Goal: Information Seeking & Learning: Learn about a topic

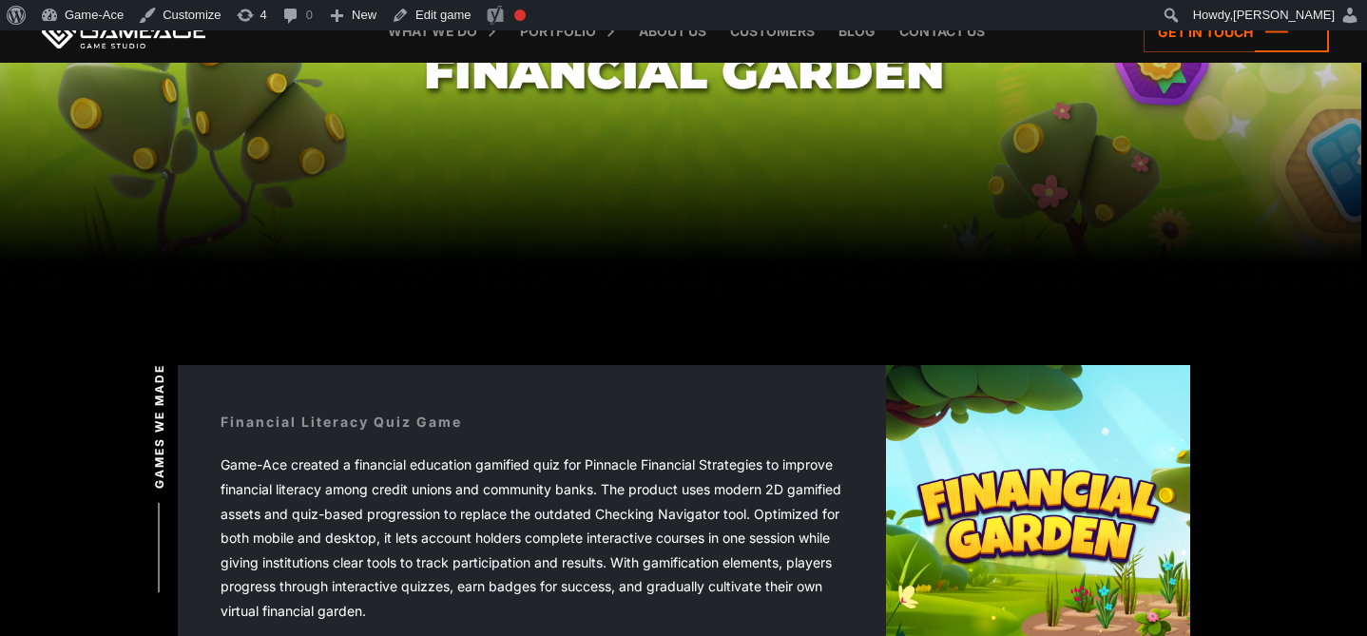
scroll to position [253, 0]
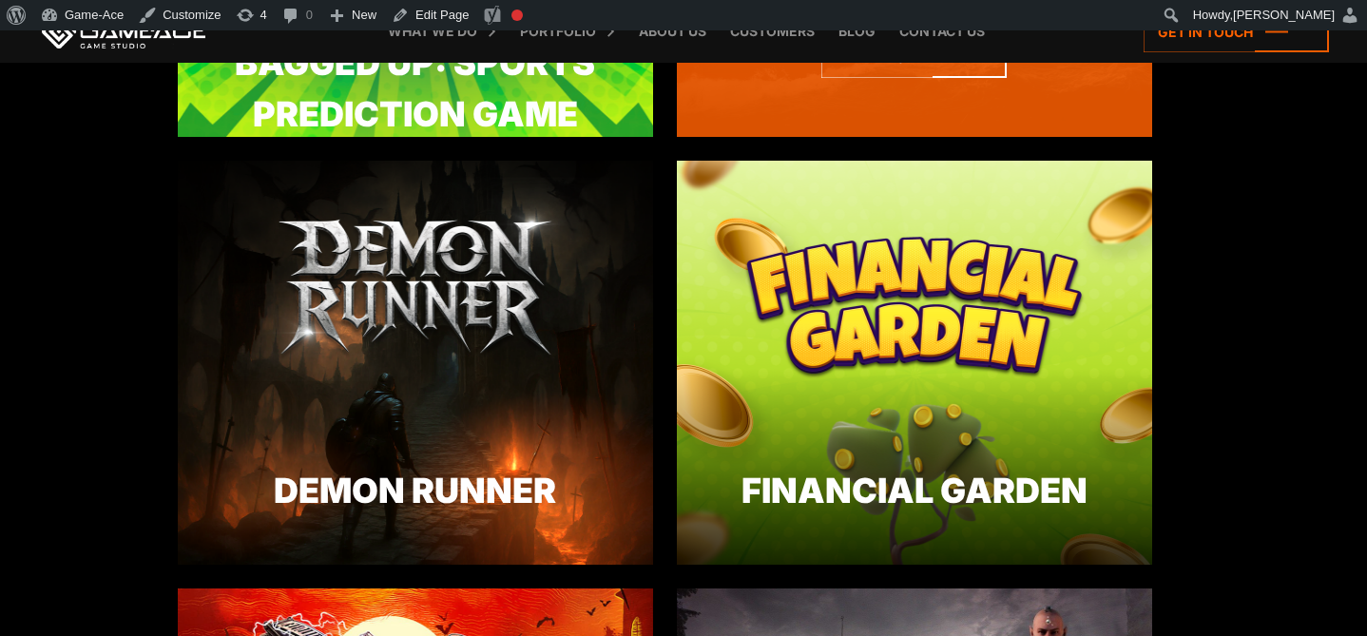
scroll to position [2435, 0]
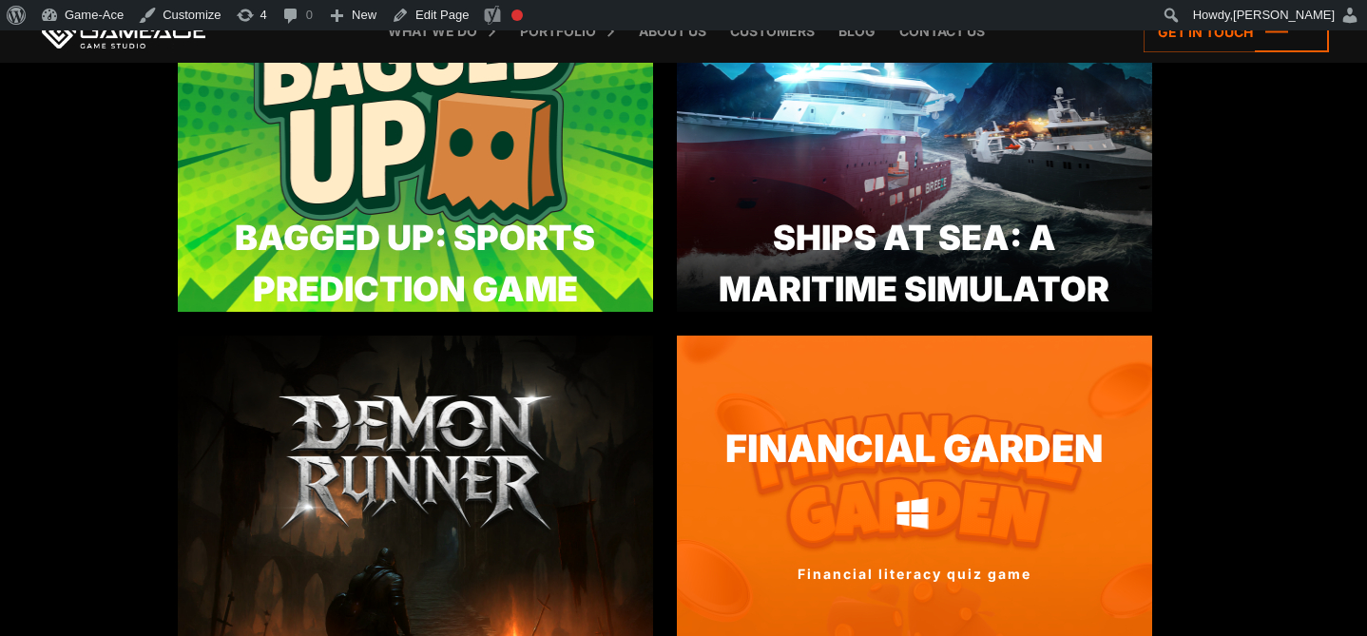
click at [816, 464] on link "Financial Garden" at bounding box center [914, 449] width 475 height 56
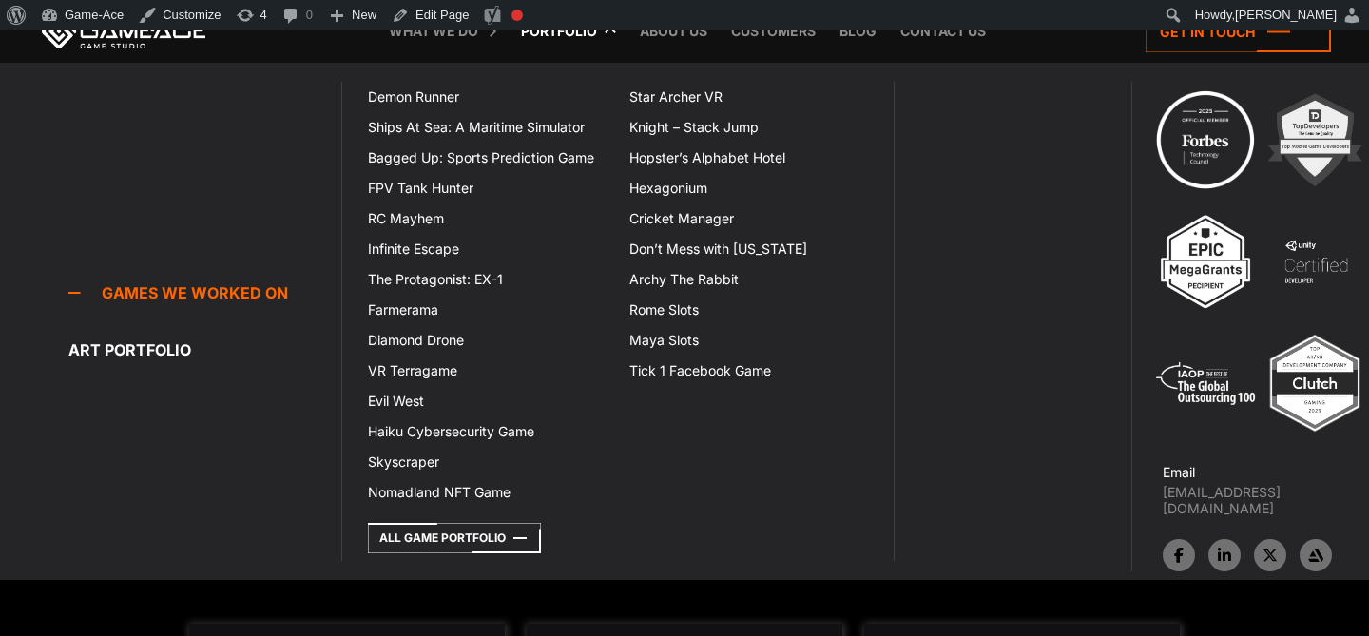
click at [568, 35] on link "Portfolio" at bounding box center [559, 31] width 95 height 63
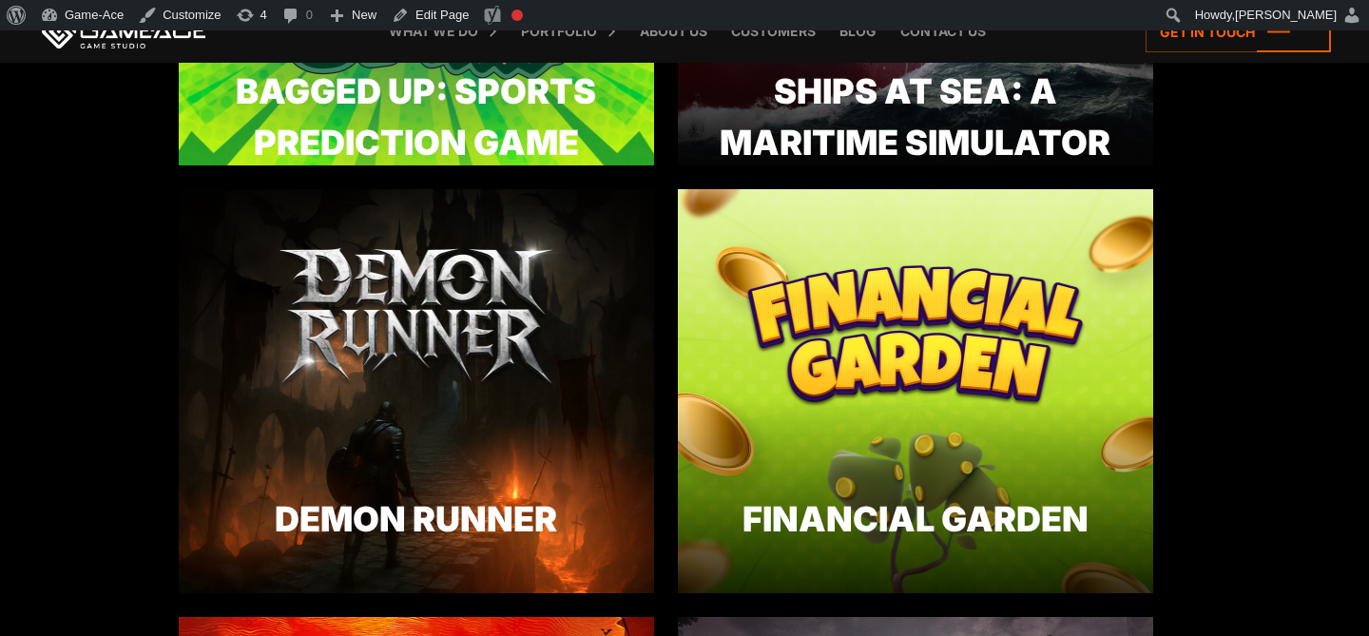
scroll to position [2717, 0]
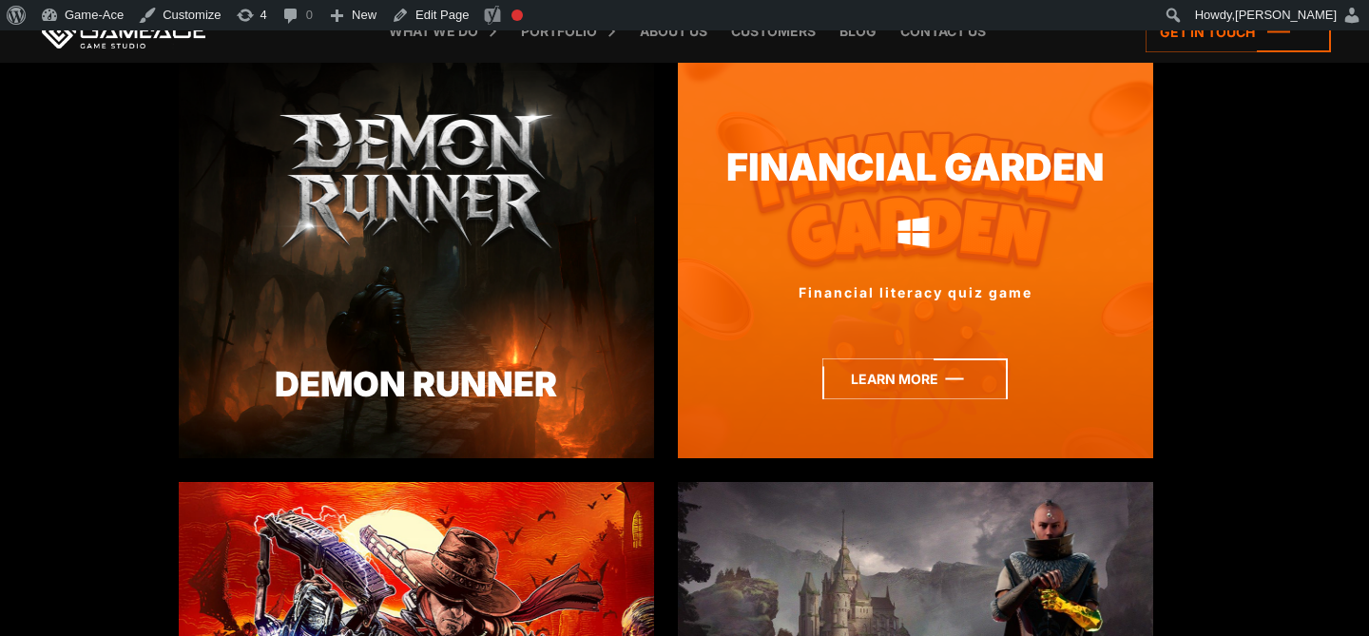
click at [921, 373] on icon at bounding box center [914, 378] width 185 height 41
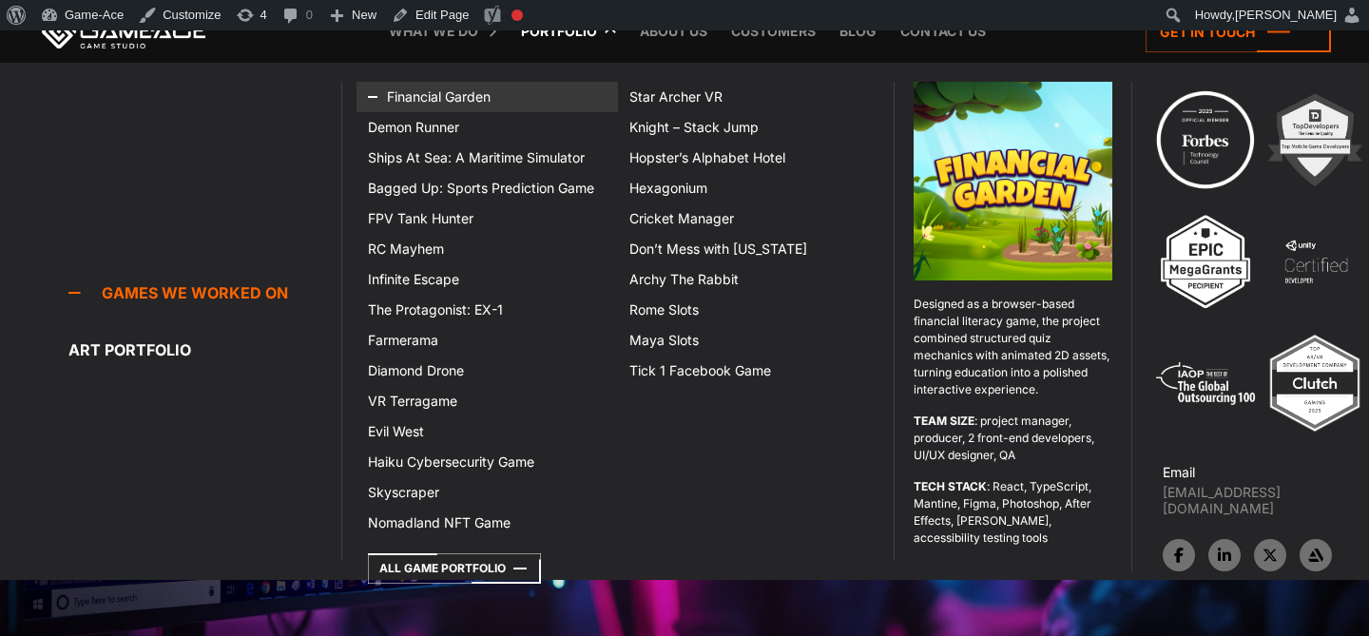
click at [445, 96] on link "Financial Garden" at bounding box center [487, 97] width 261 height 30
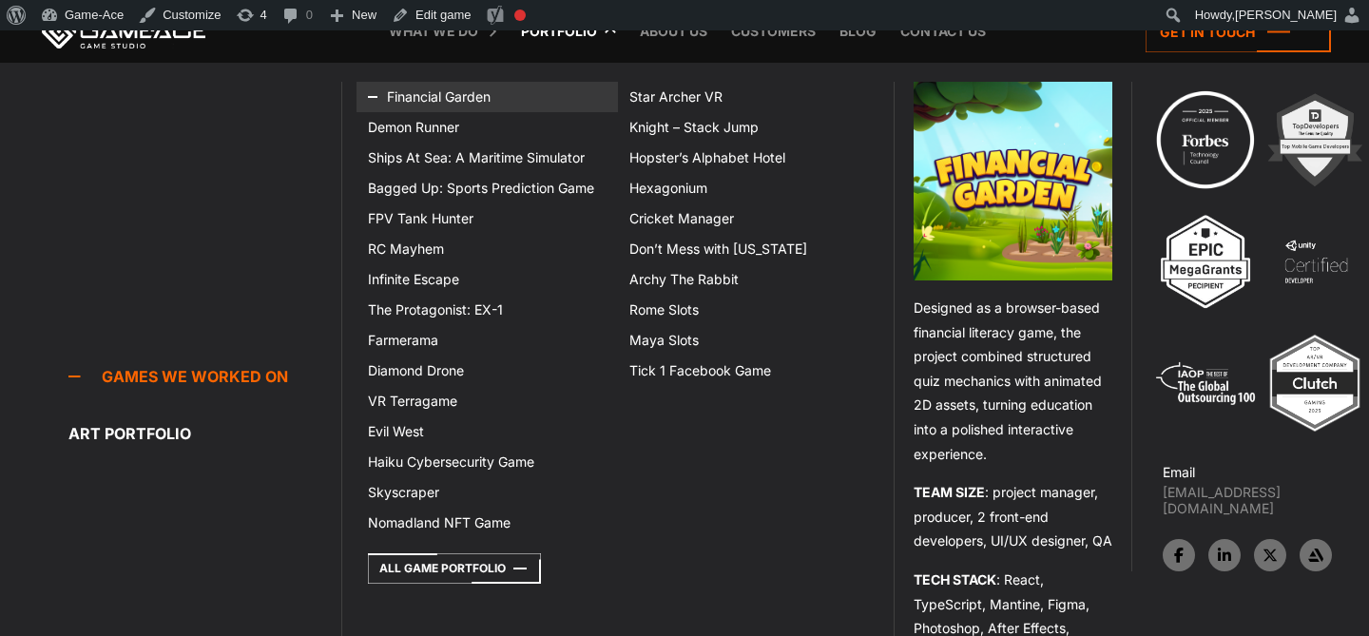
scroll to position [2727, 0]
